Goal: Transaction & Acquisition: Purchase product/service

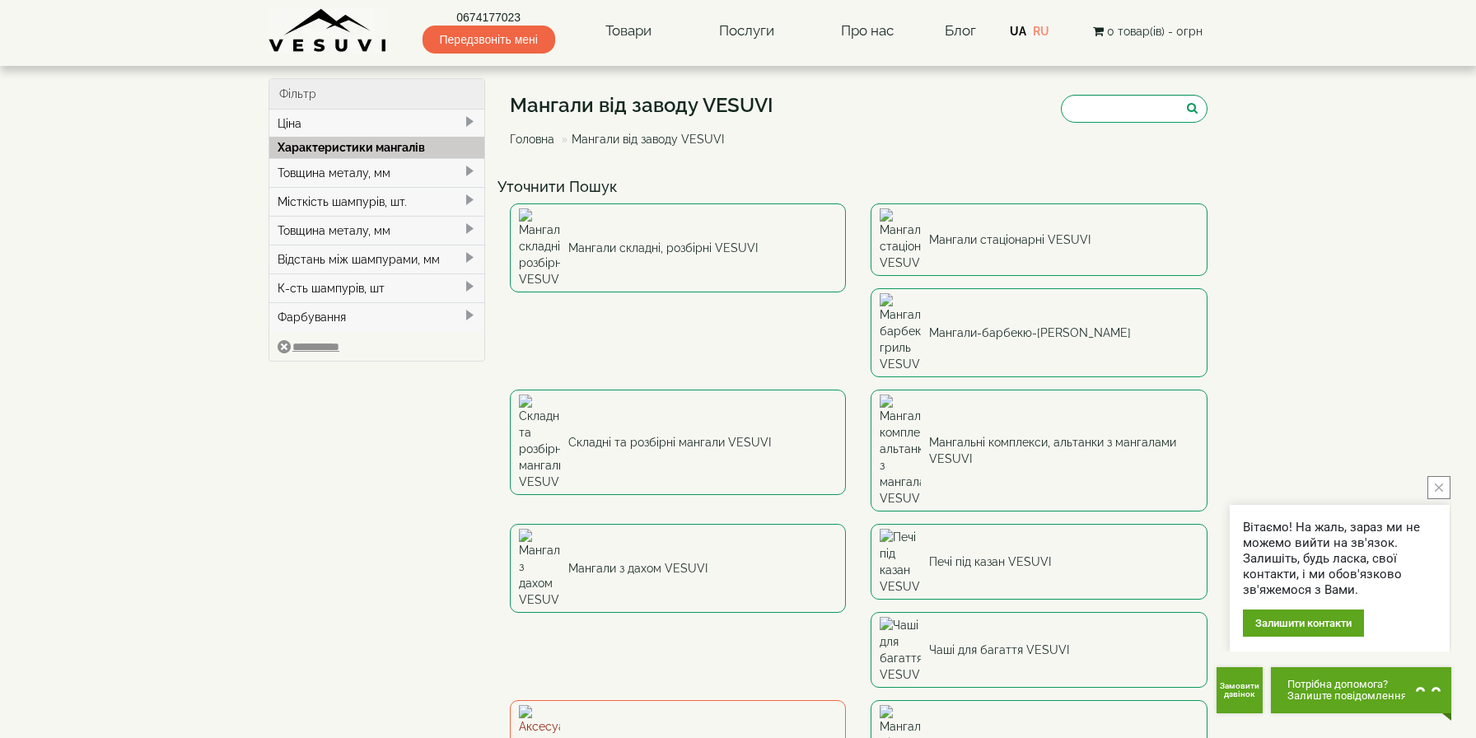
click at [715, 700] on link "Аксесуари до мангалів VESUVI" at bounding box center [678, 744] width 337 height 89
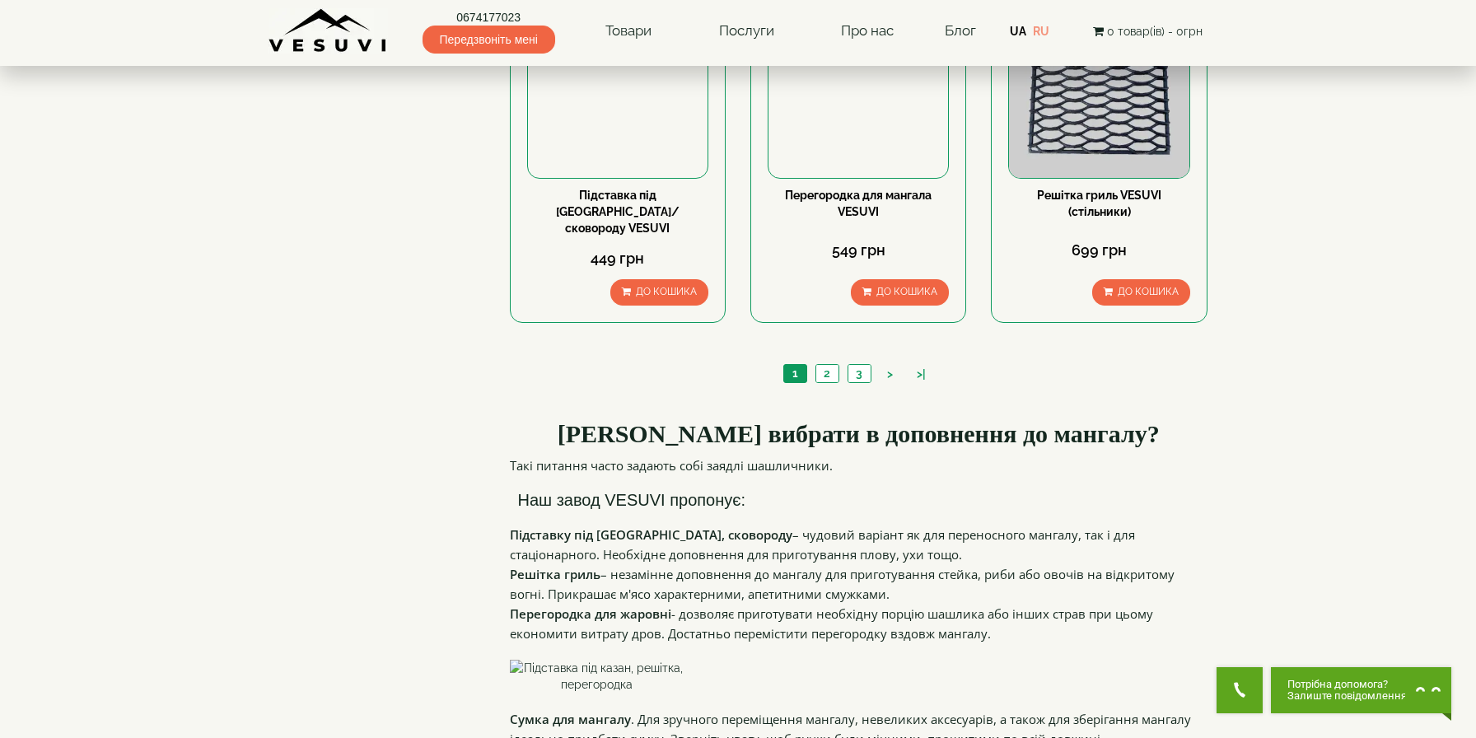
scroll to position [1601, 0]
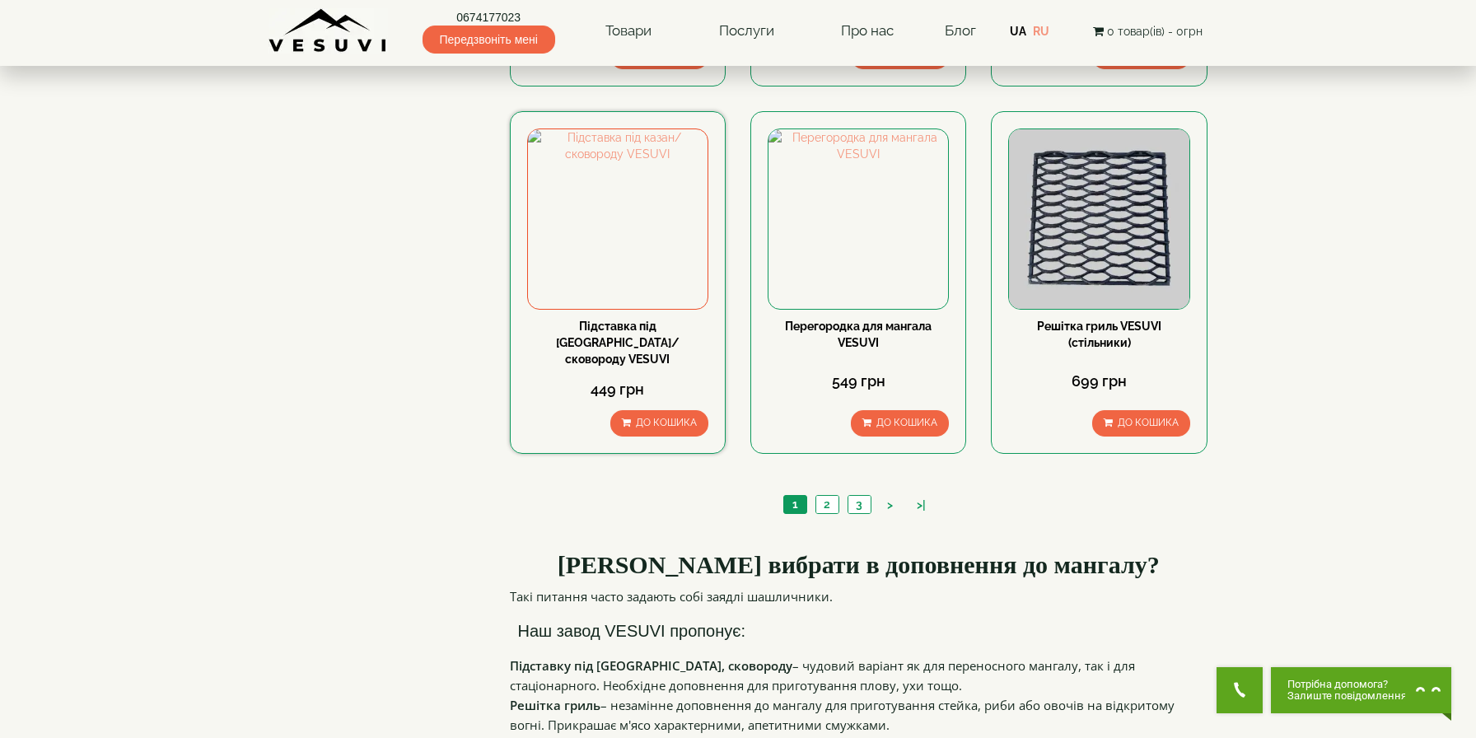
click at [613, 334] on div "Підставка під [GEOGRAPHIC_DATA]/сковороду VESUVI" at bounding box center [617, 342] width 181 height 49
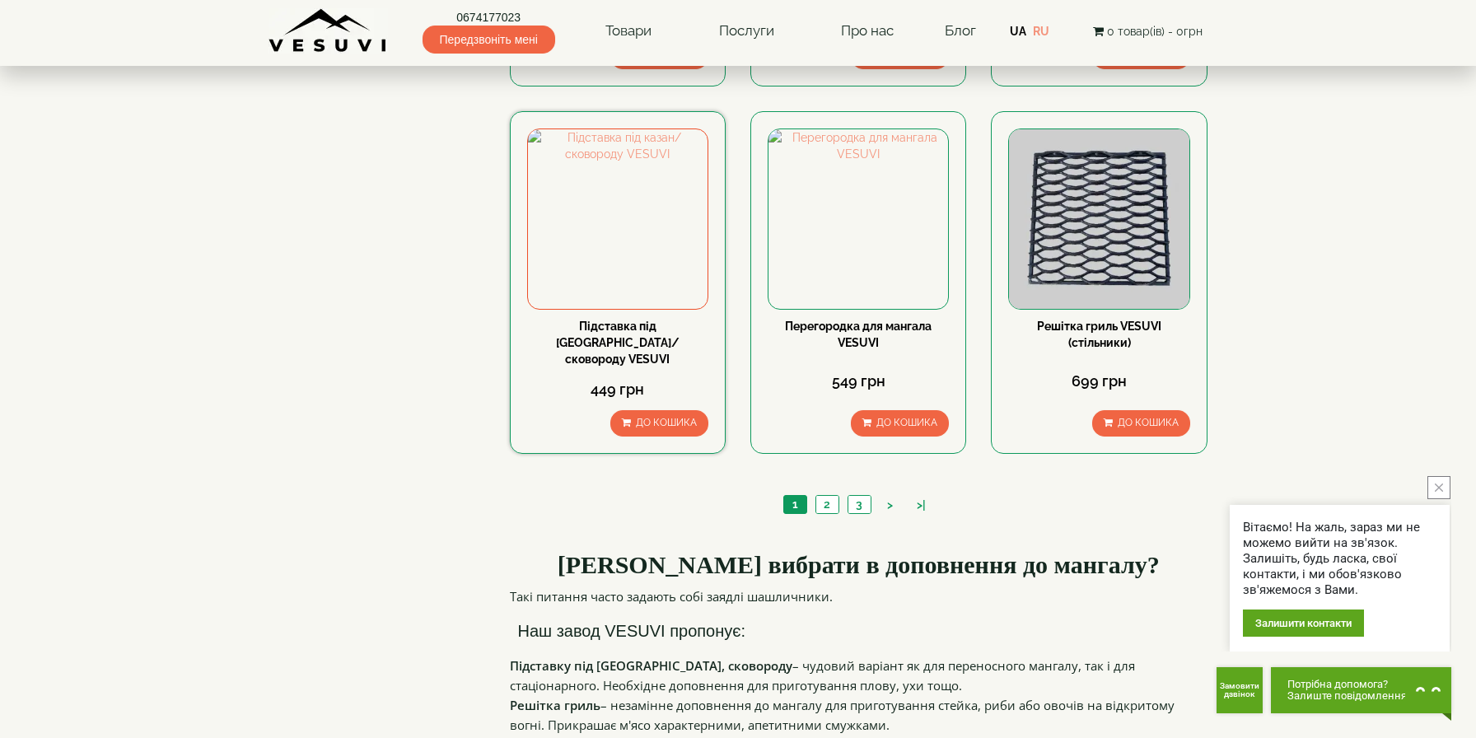
click at [623, 336] on link "Підставка під [GEOGRAPHIC_DATA]/сковороду VESUVI" at bounding box center [618, 343] width 124 height 46
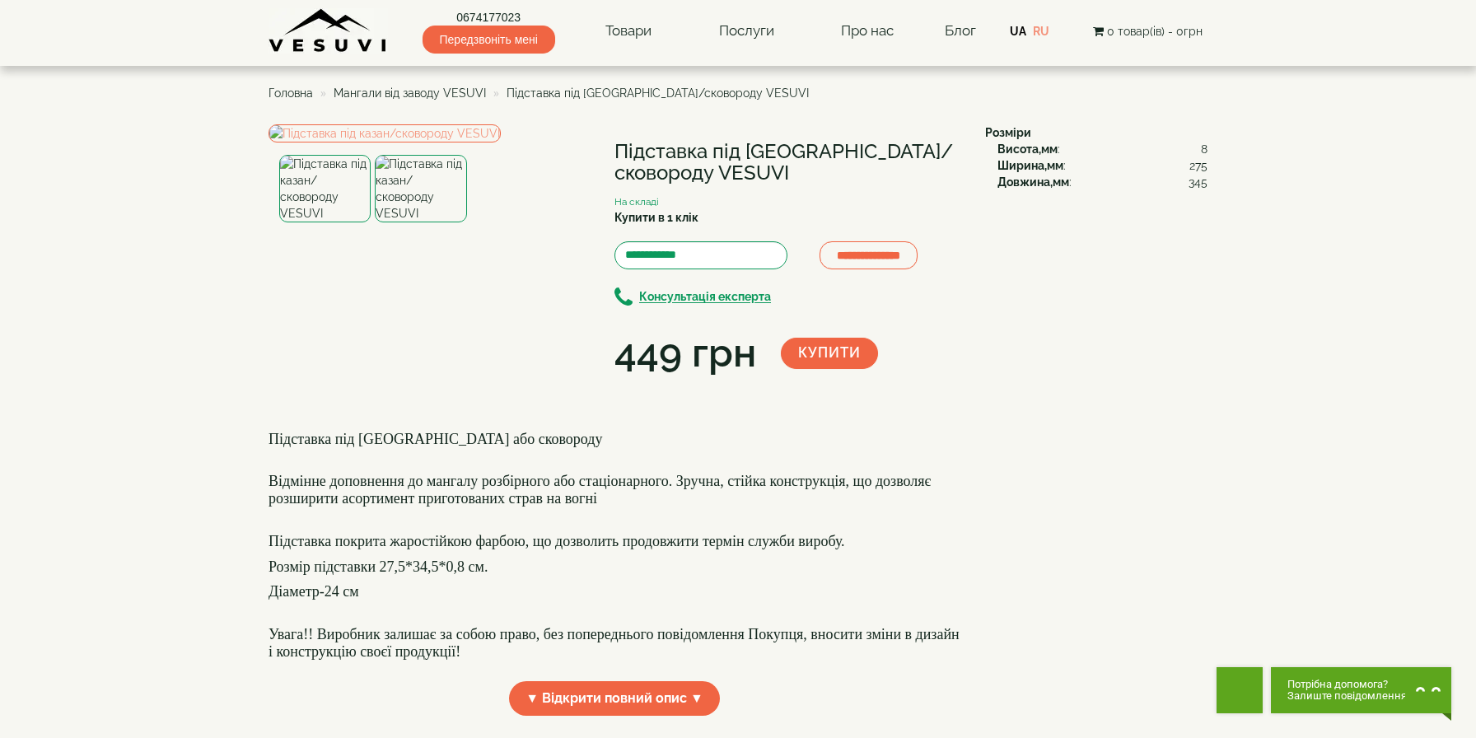
scroll to position [43, 0]
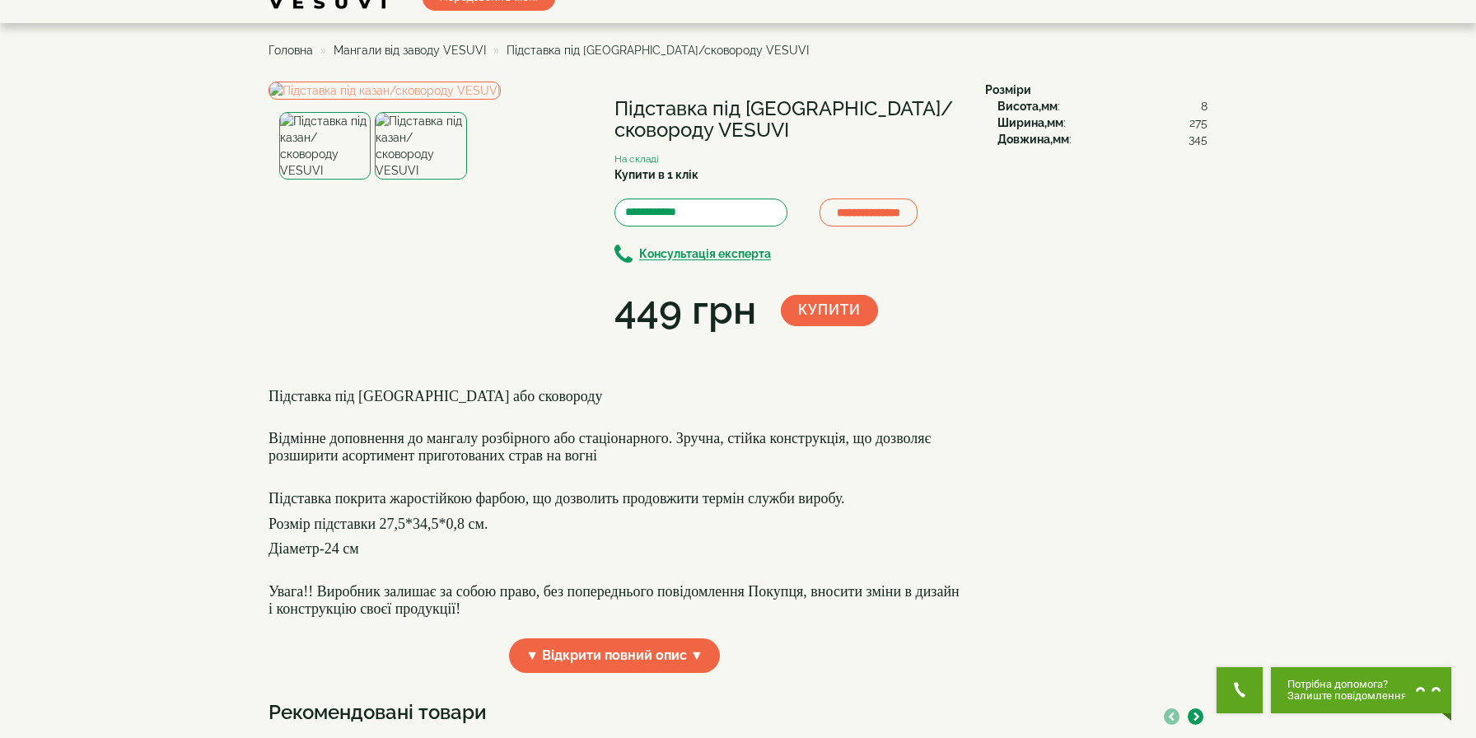
click at [412, 180] on img at bounding box center [420, 146] width 91 height 68
click at [345, 180] on img at bounding box center [324, 146] width 91 height 68
click at [400, 180] on img at bounding box center [420, 146] width 91 height 68
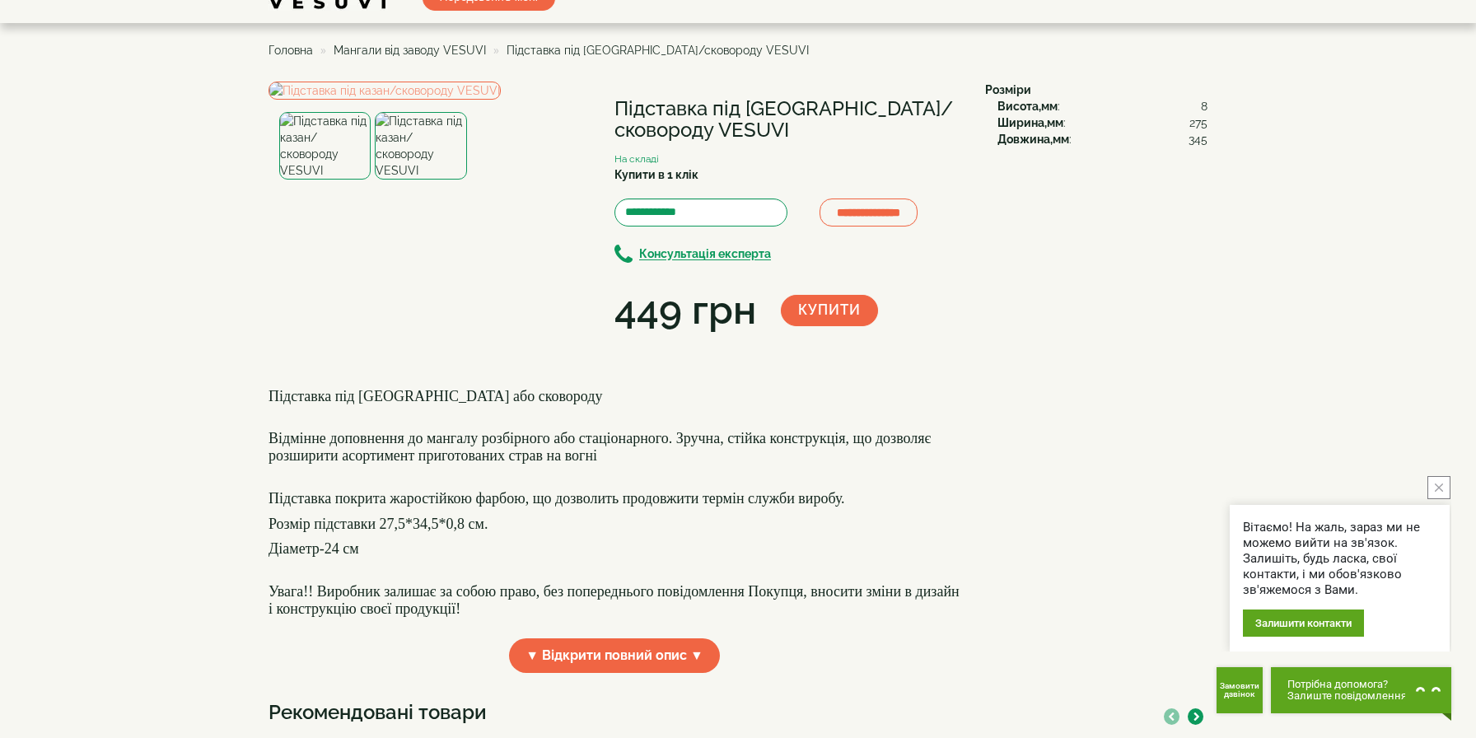
click at [346, 180] on img at bounding box center [324, 146] width 91 height 68
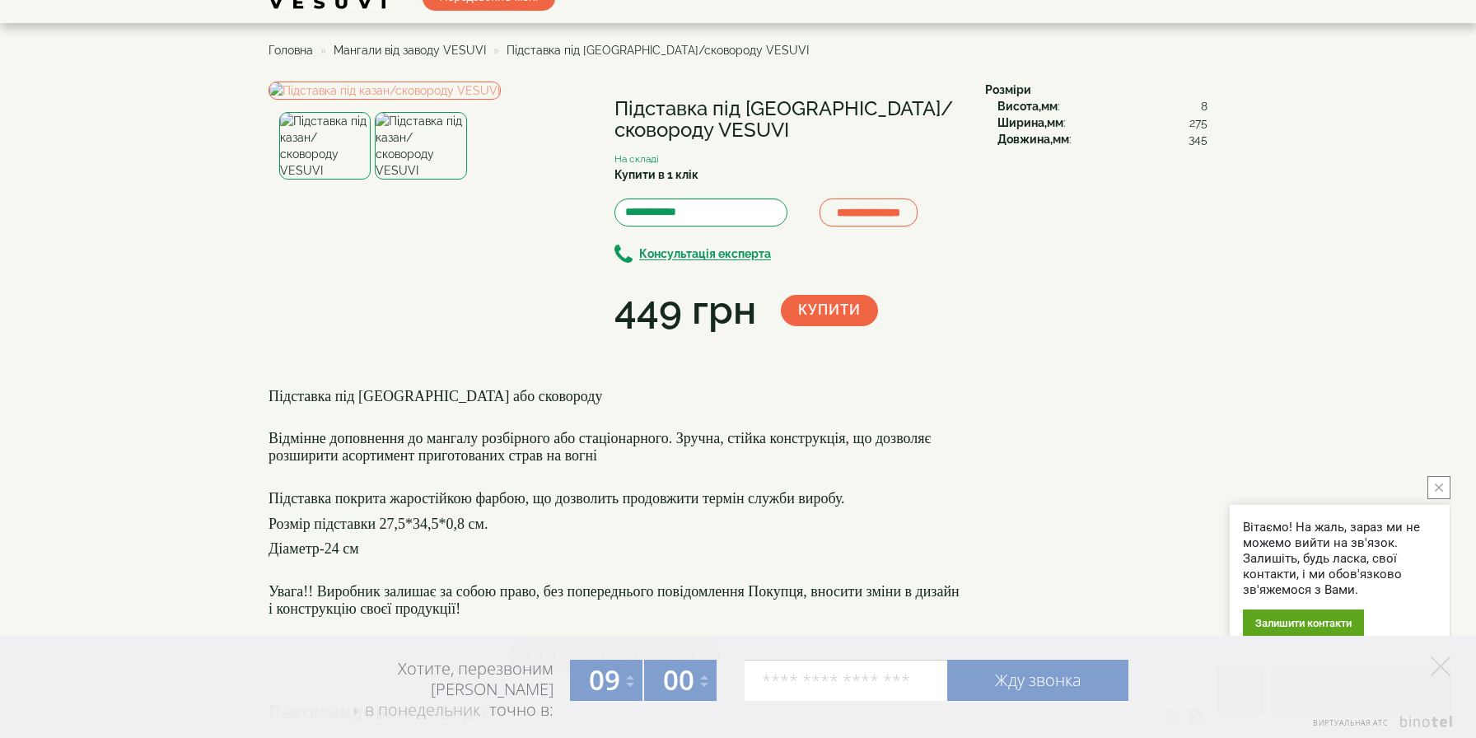
click at [385, 180] on img at bounding box center [420, 146] width 91 height 68
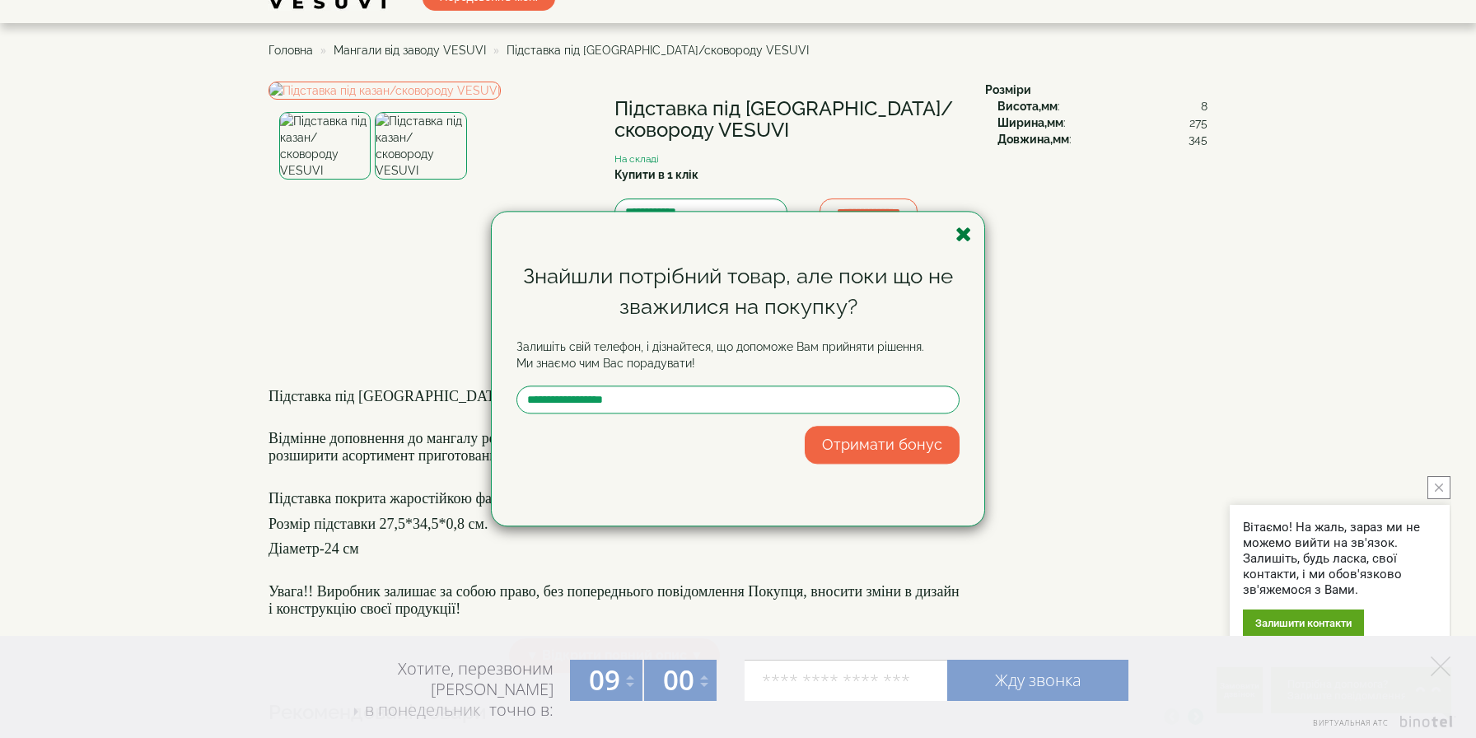
click at [959, 236] on icon "button" at bounding box center [963, 234] width 16 height 21
click at [959, 236] on div "**********" at bounding box center [787, 210] width 346 height 257
